Goal: Information Seeking & Learning: Learn about a topic

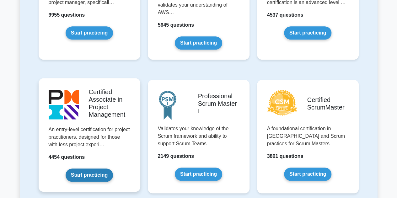
scroll to position [208, 0]
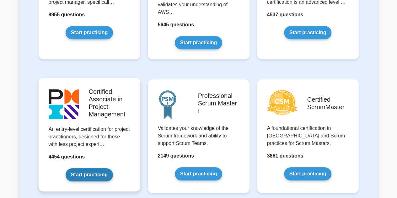
click at [87, 176] on link "Start practicing" at bounding box center [89, 174] width 47 height 13
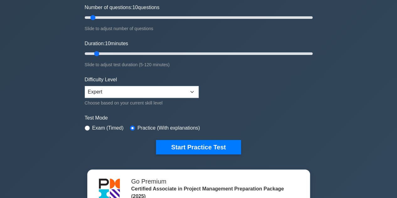
scroll to position [89, 0]
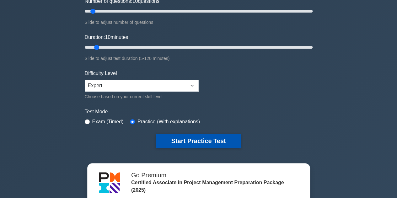
click at [191, 137] on button "Start Practice Test" at bounding box center [198, 141] width 85 height 14
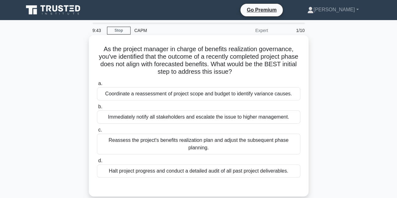
click at [202, 93] on div "Coordinate a reassessment of project scope and budget to identify variance caus…" at bounding box center [198, 93] width 203 height 13
click at [97, 86] on input "a. Coordinate a reassessment of project scope and budget to identify variance c…" at bounding box center [97, 84] width 0 height 4
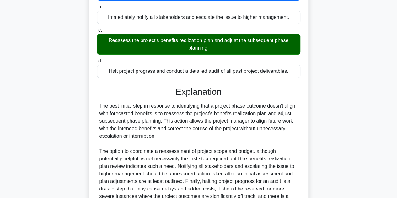
scroll to position [166, 0]
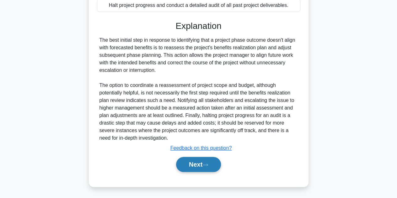
click at [186, 165] on button "Next" at bounding box center [198, 164] width 45 height 15
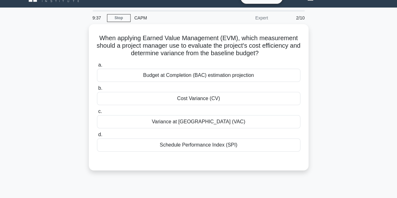
scroll to position [10, 0]
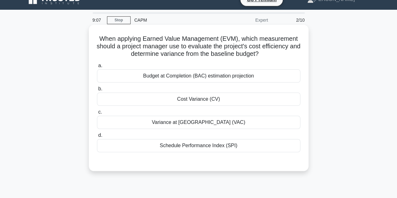
click at [214, 102] on div "Cost Variance (CV)" at bounding box center [198, 99] width 203 height 13
click at [97, 91] on input "b. Cost Variance (CV)" at bounding box center [97, 89] width 0 height 4
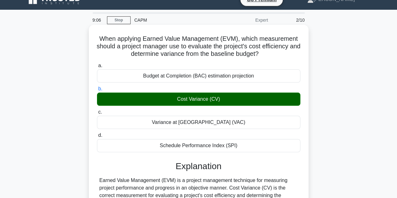
scroll to position [173, 0]
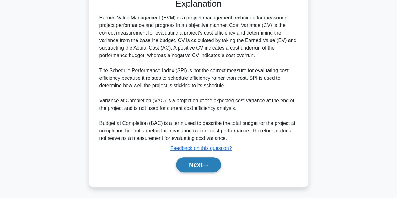
click at [194, 167] on button "Next" at bounding box center [198, 164] width 45 height 15
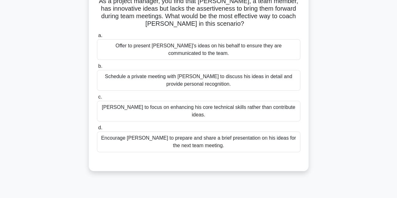
scroll to position [21, 0]
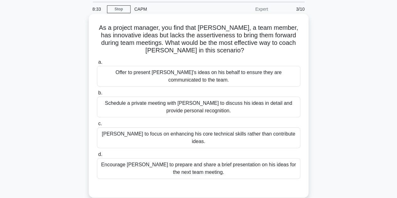
click at [167, 105] on div "Schedule a private meeting with [PERSON_NAME] to discuss his ideas in detail an…" at bounding box center [198, 107] width 203 height 21
click at [97, 95] on input "b. Schedule a private meeting with [PERSON_NAME] to discuss his ideas in detail…" at bounding box center [97, 93] width 0 height 4
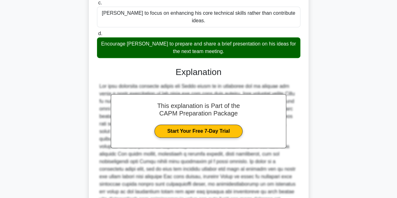
scroll to position [196, 0]
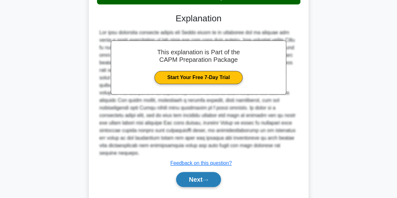
click at [185, 172] on button "Next" at bounding box center [198, 179] width 45 height 15
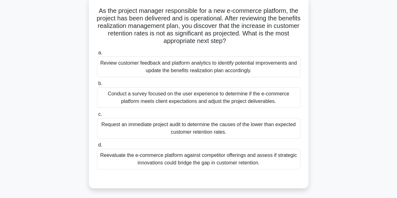
scroll to position [41, 0]
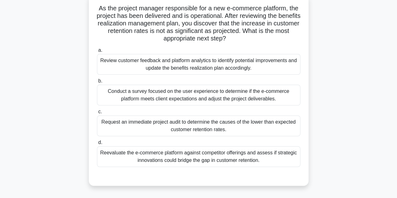
click at [180, 65] on div "Review customer feedback and platform analytics to identify potential improveme…" at bounding box center [198, 64] width 203 height 21
click at [97, 52] on input "a. Review customer feedback and platform analytics to identify potential improv…" at bounding box center [97, 50] width 0 height 4
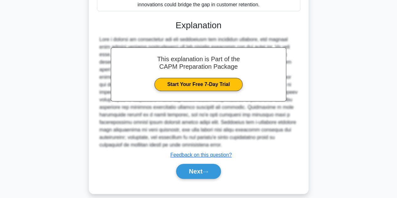
scroll to position [203, 0]
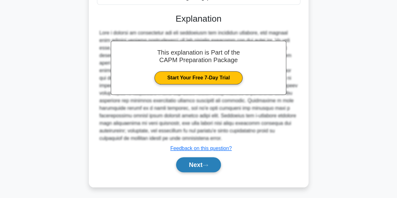
click at [185, 161] on button "Next" at bounding box center [198, 164] width 45 height 15
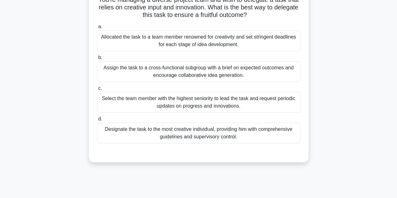
scroll to position [0, 0]
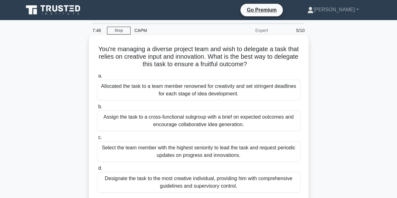
click at [222, 90] on div "Allocated the task to a team member renowned for creativity and set stringent d…" at bounding box center [198, 90] width 203 height 21
click at [97, 78] on input "a. Allocated the task to a team member renowned for creativity and set stringen…" at bounding box center [97, 76] width 0 height 4
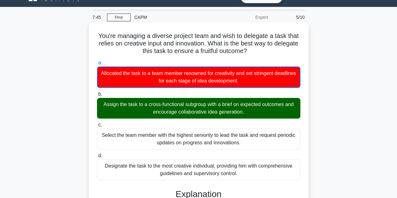
scroll to position [15, 0]
